Goal: Information Seeking & Learning: Learn about a topic

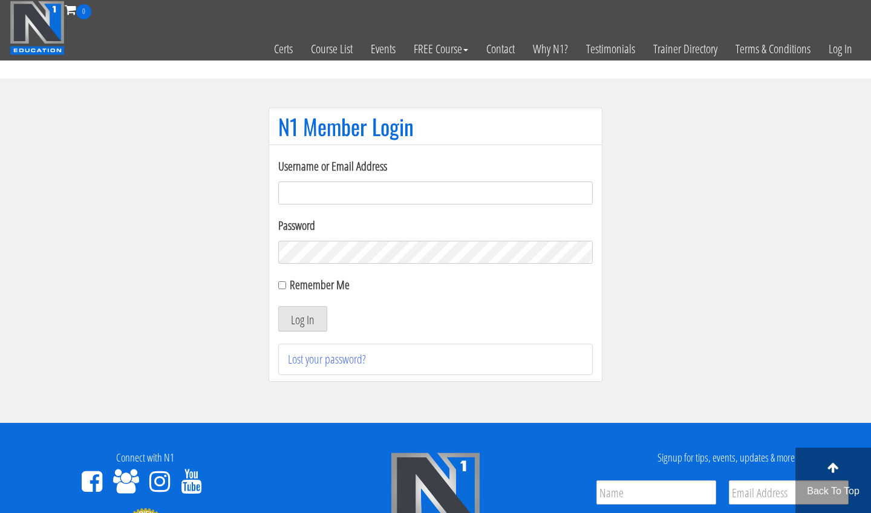
type input "[EMAIL_ADDRESS][DOMAIN_NAME]"
click at [302, 319] on button "Log In" at bounding box center [302, 318] width 49 height 25
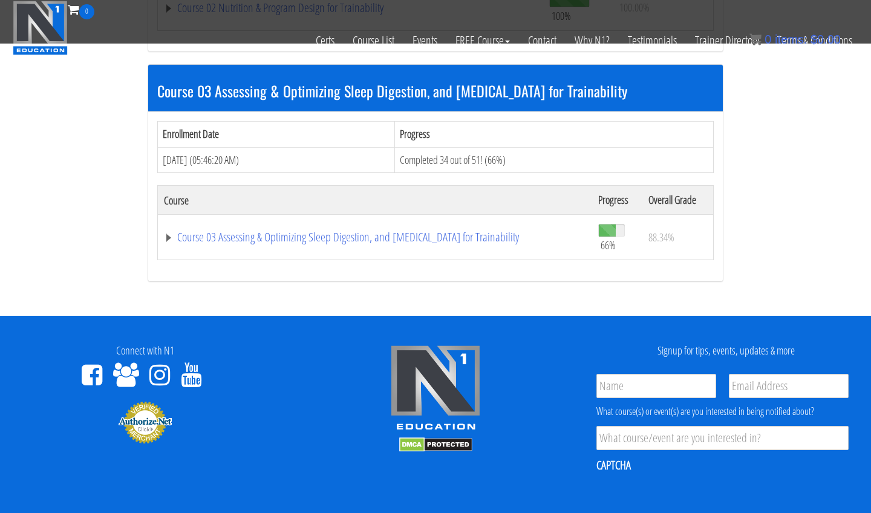
scroll to position [733, 0]
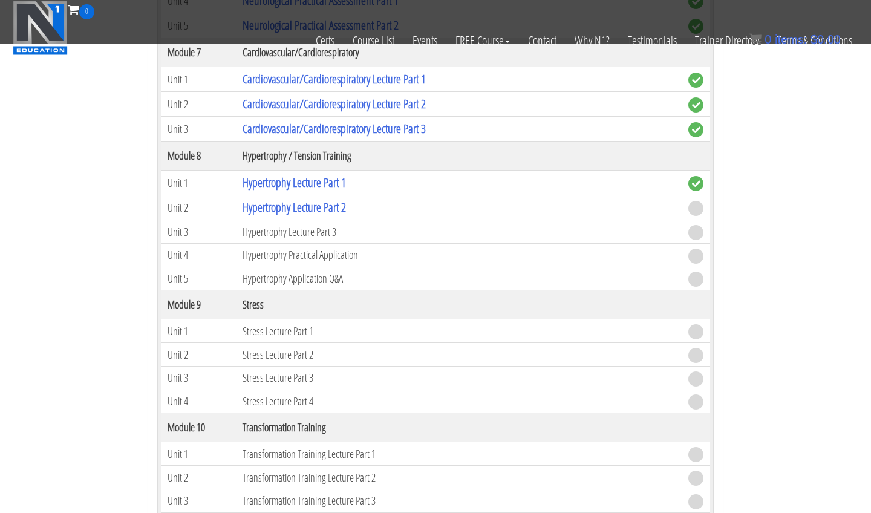
scroll to position [1907, 0]
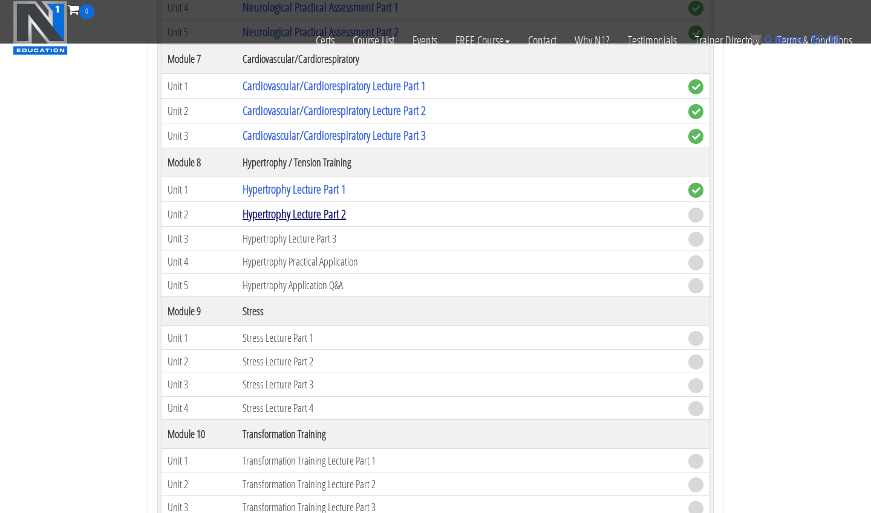
click at [264, 207] on link "Hypertrophy Lecture Part 2" at bounding box center [293, 214] width 103 height 16
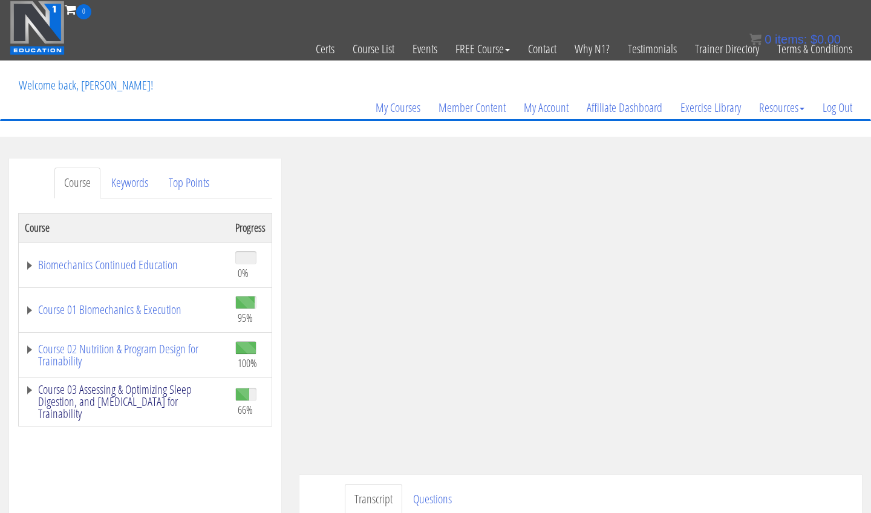
click at [163, 409] on link "Course 03 Assessing & Optimizing Sleep Digestion, and [MEDICAL_DATA] for Traina…" at bounding box center [124, 401] width 198 height 36
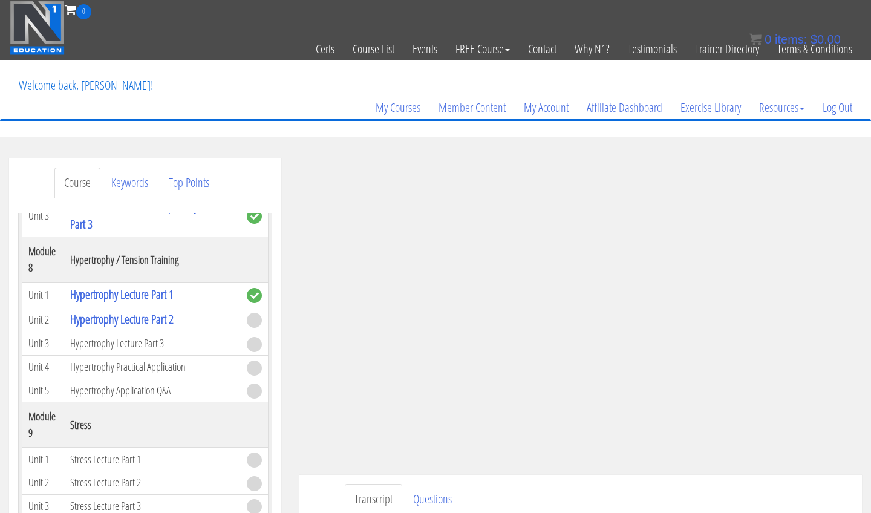
scroll to position [1471, 0]
click at [741, 483] on div "Transcript Questions Name First Last Email *" at bounding box center [580, 514] width 562 height 78
click at [721, 494] on ul "Transcript Questions" at bounding box center [599, 499] width 508 height 31
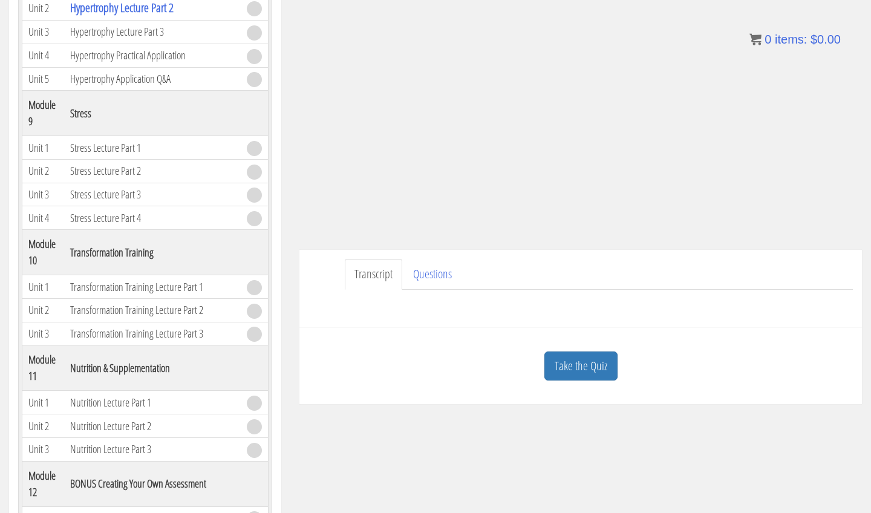
scroll to position [136, 0]
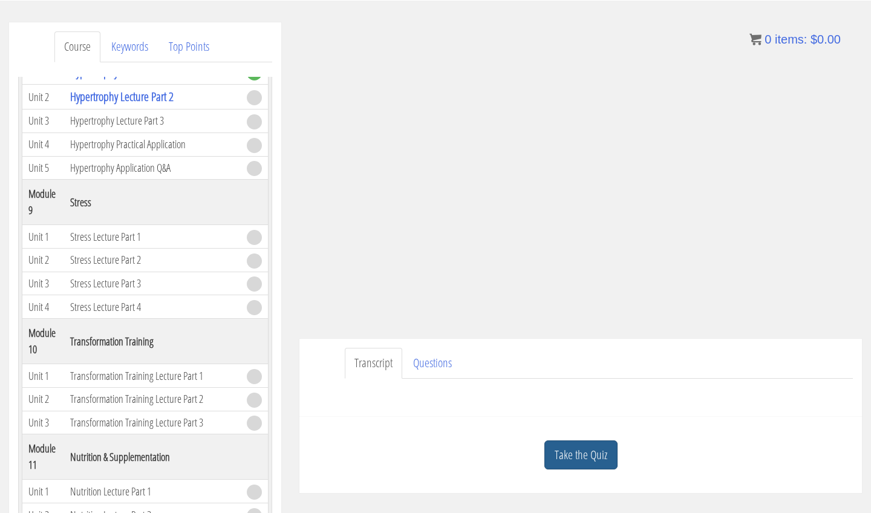
click at [584, 468] on link "Take the Quiz" at bounding box center [580, 455] width 73 height 30
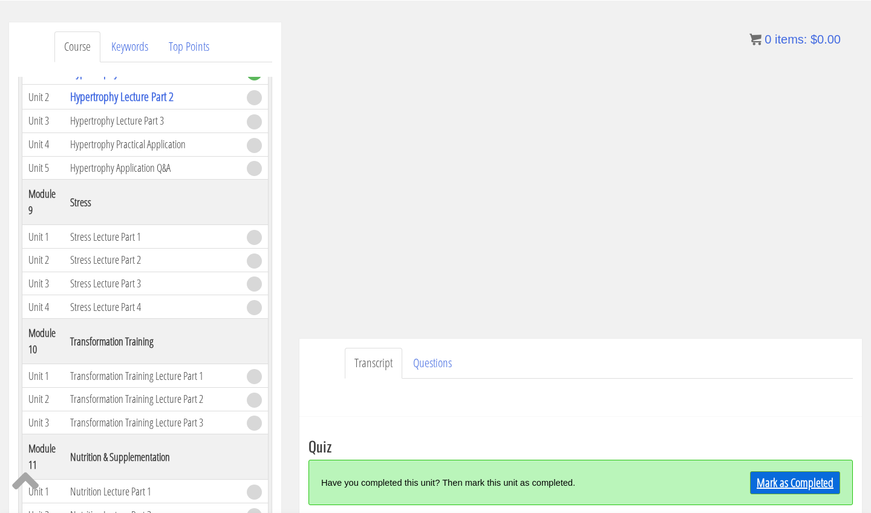
click at [768, 481] on link "Mark as Completed" at bounding box center [795, 482] width 90 height 23
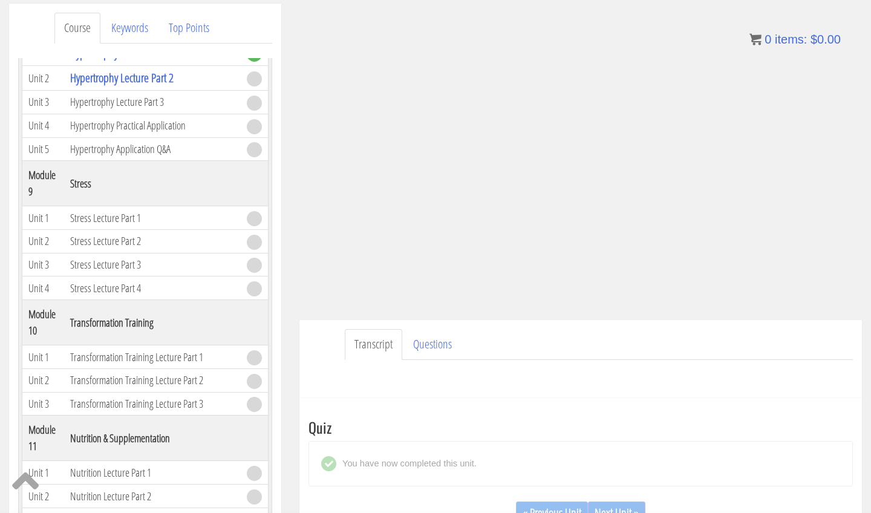
scroll to position [206, 0]
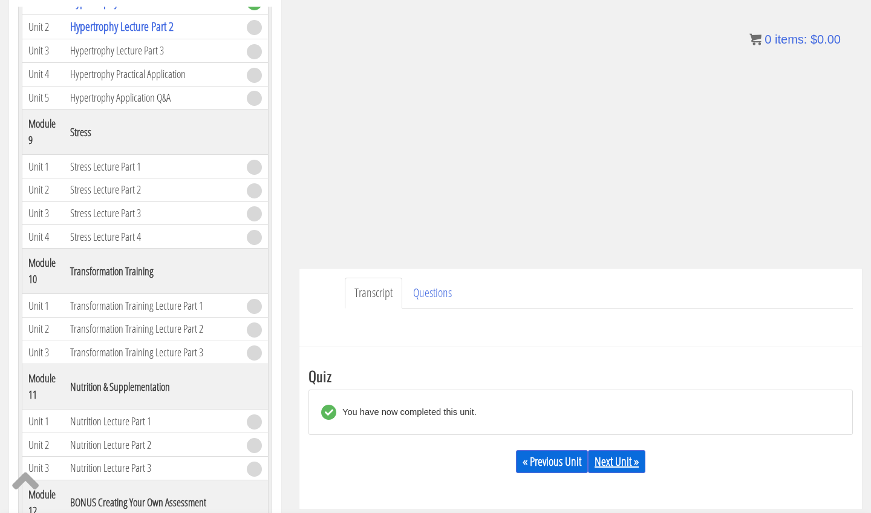
click at [606, 471] on link "Next Unit »" at bounding box center [616, 461] width 57 height 23
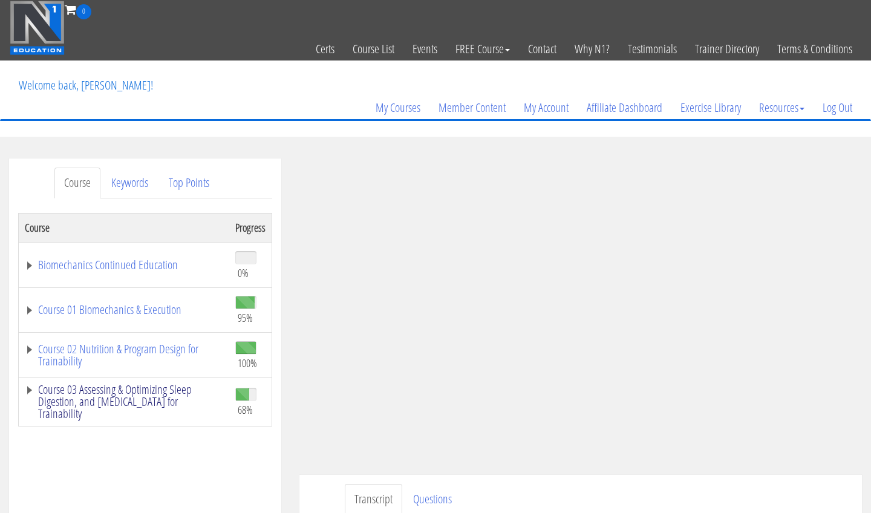
click at [145, 389] on link "Course 03 Assessing & Optimizing Sleep Digestion, and [MEDICAL_DATA] for Traina…" at bounding box center [124, 401] width 198 height 36
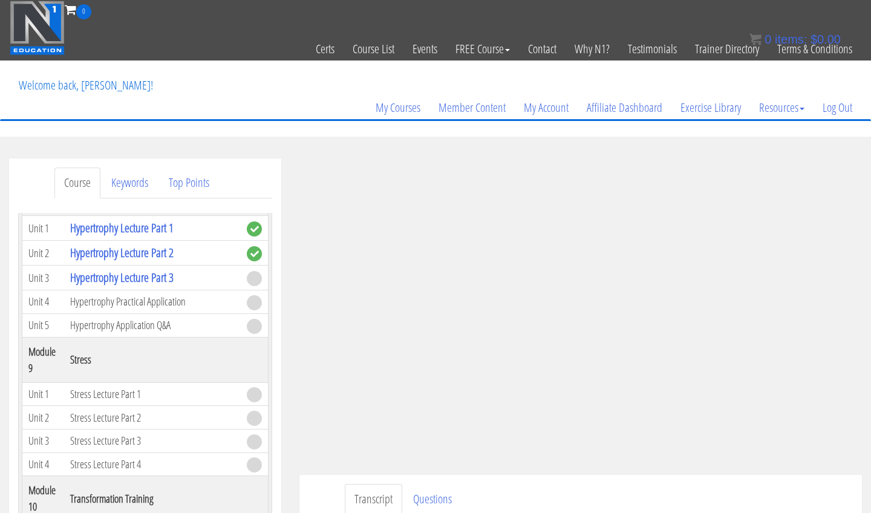
scroll to position [1536, 0]
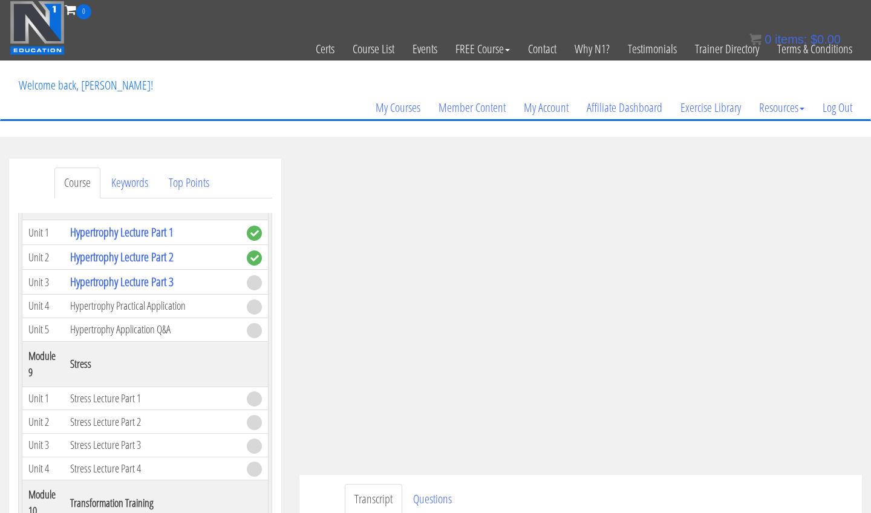
click at [781, 487] on ul "Transcript Questions" at bounding box center [599, 499] width 508 height 31
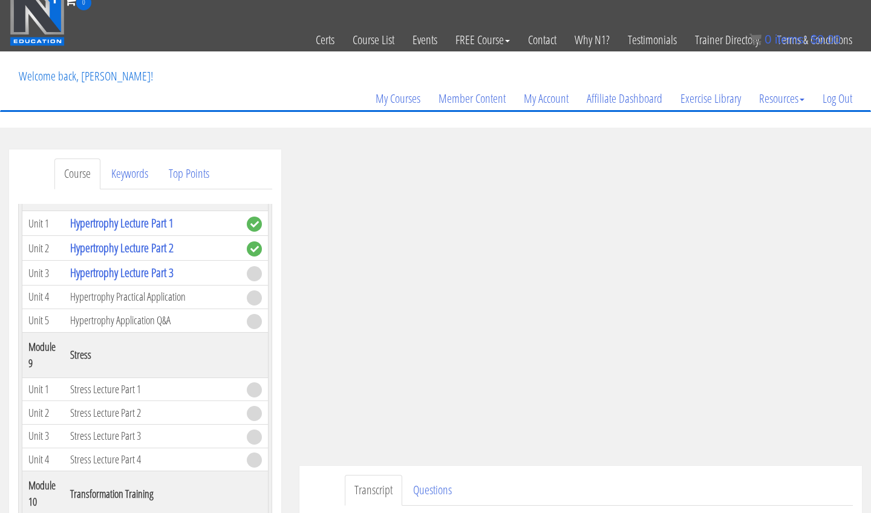
scroll to position [100, 0]
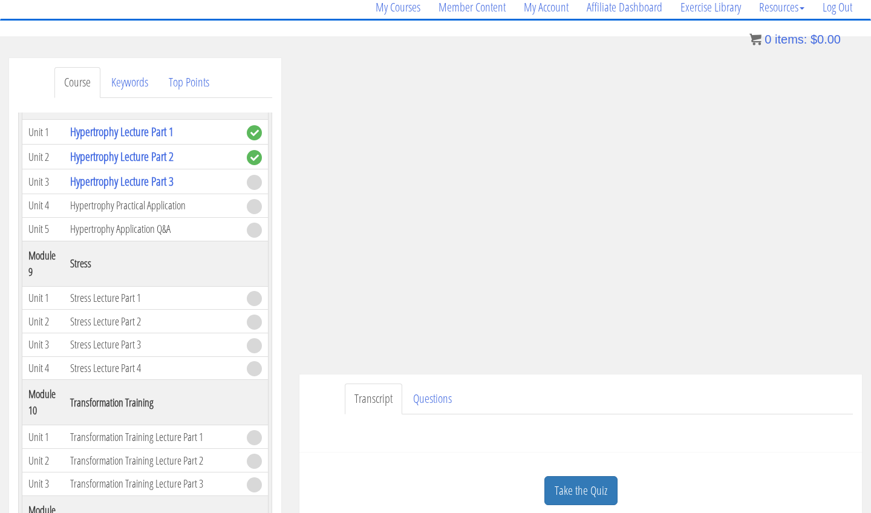
click at [581, 492] on link "Take the Quiz" at bounding box center [580, 491] width 73 height 30
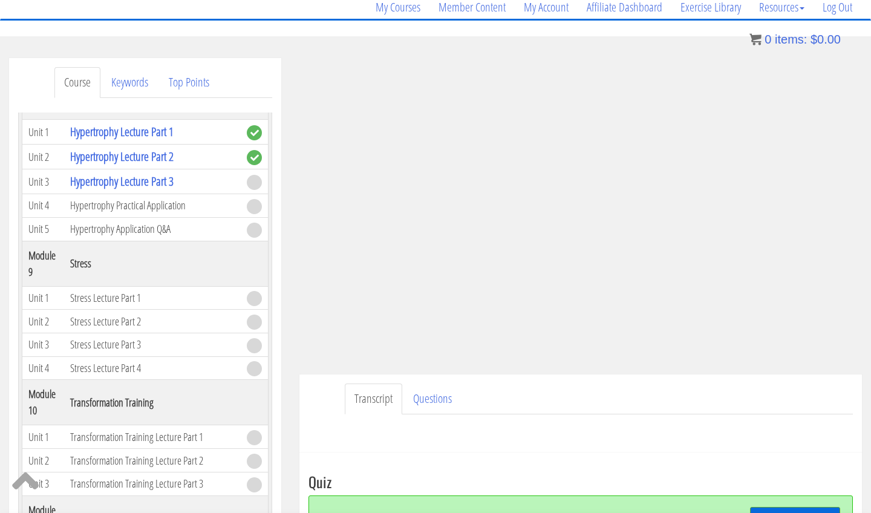
scroll to position [194, 0]
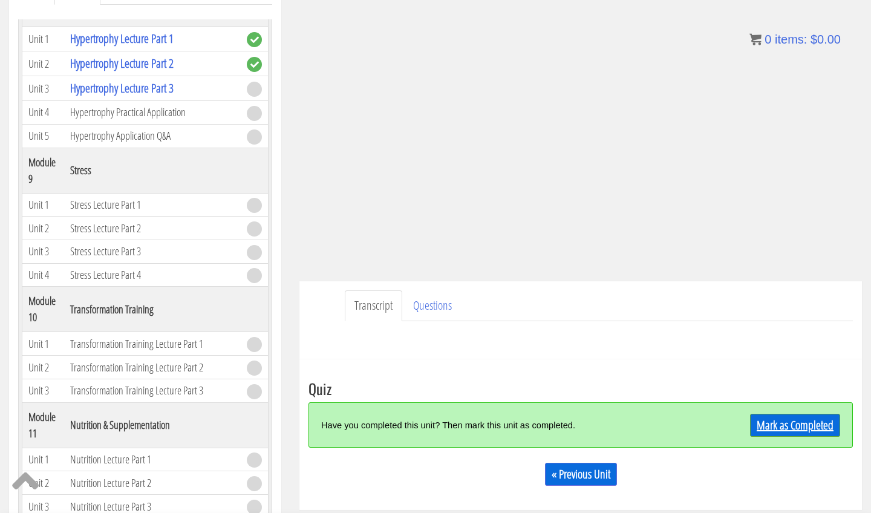
click at [769, 430] on link "Mark as Completed" at bounding box center [795, 425] width 90 height 23
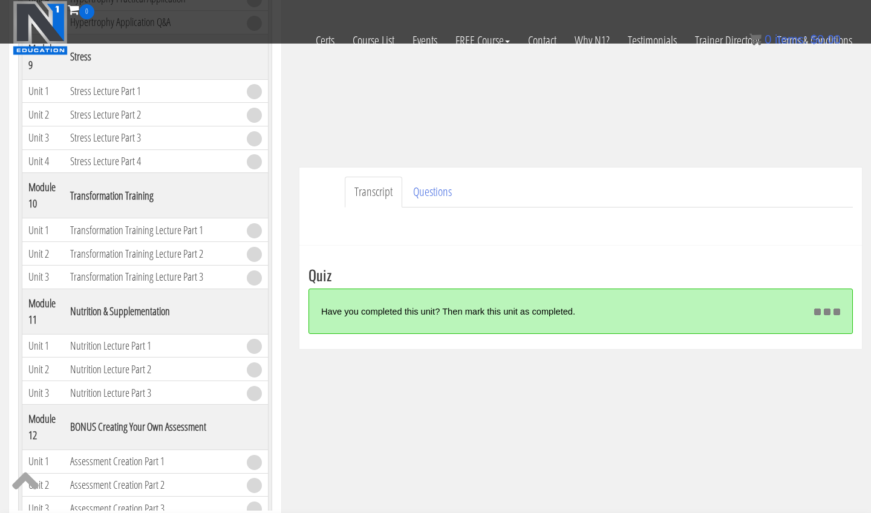
scroll to position [235, 0]
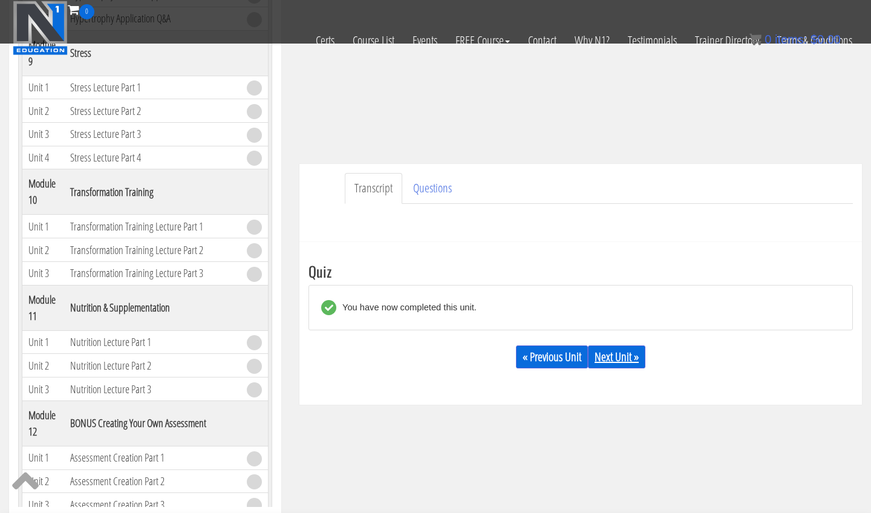
click at [617, 359] on link "Next Unit »" at bounding box center [616, 356] width 57 height 23
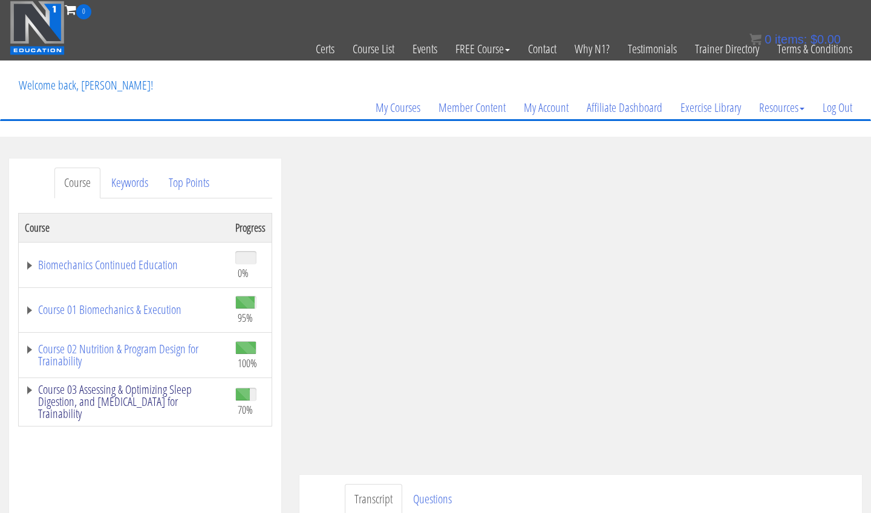
click at [144, 392] on link "Course 03 Assessing & Optimizing Sleep Digestion, and [MEDICAL_DATA] for Traina…" at bounding box center [124, 401] width 198 height 36
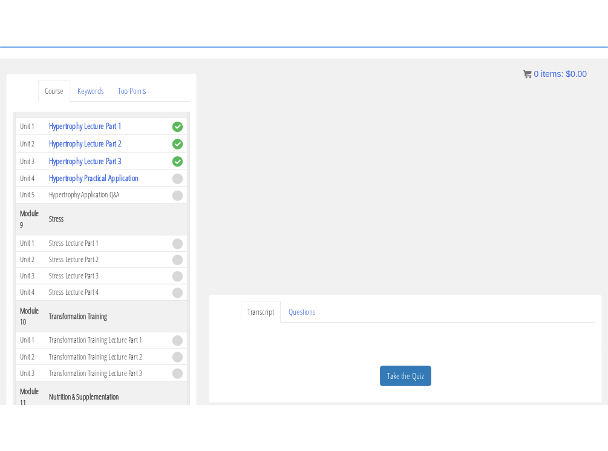
scroll to position [122, 0]
